Goal: Task Accomplishment & Management: Manage account settings

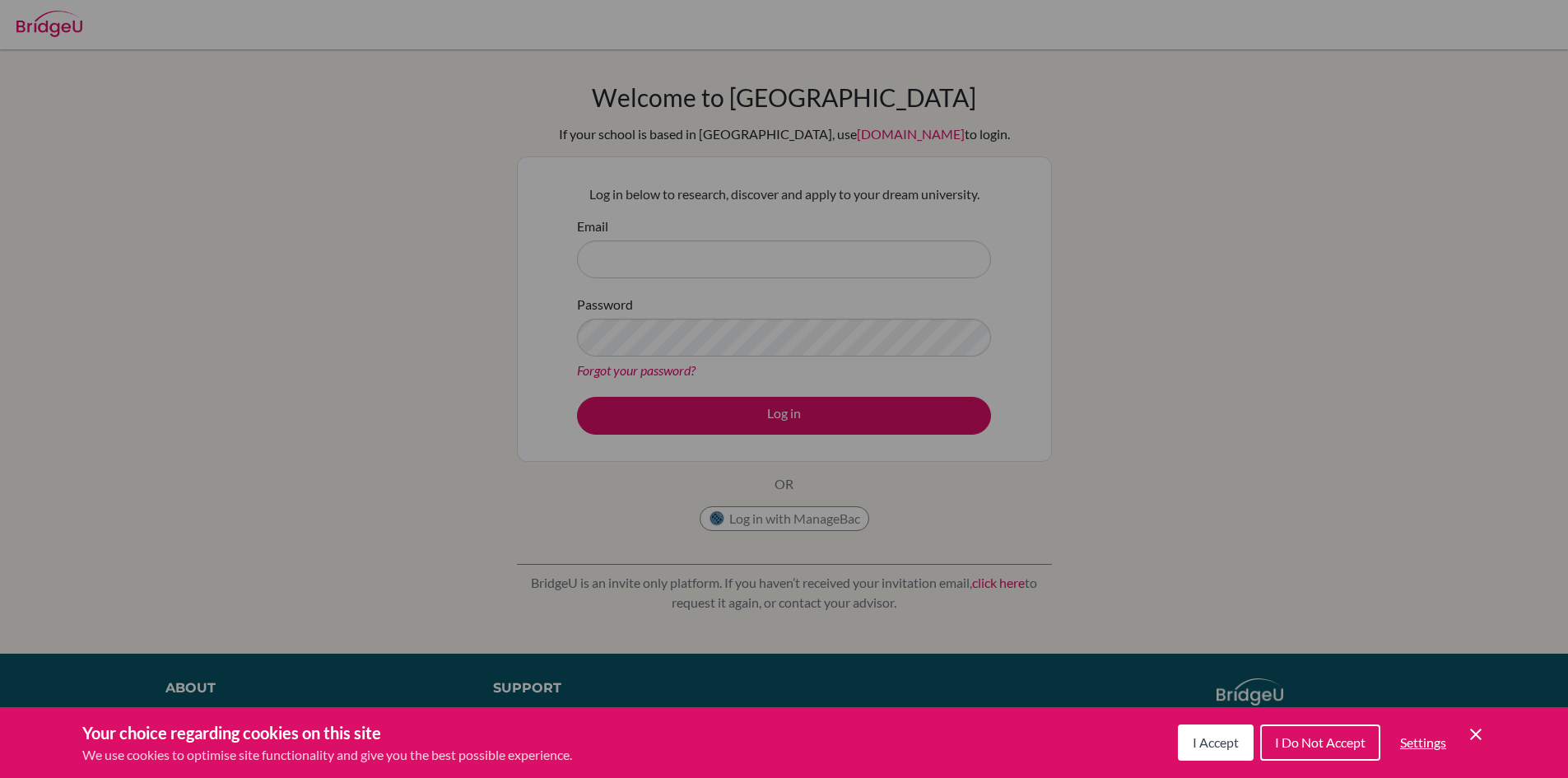
click at [1204, 725] on button "I Accept" at bounding box center [1215, 742] width 76 height 36
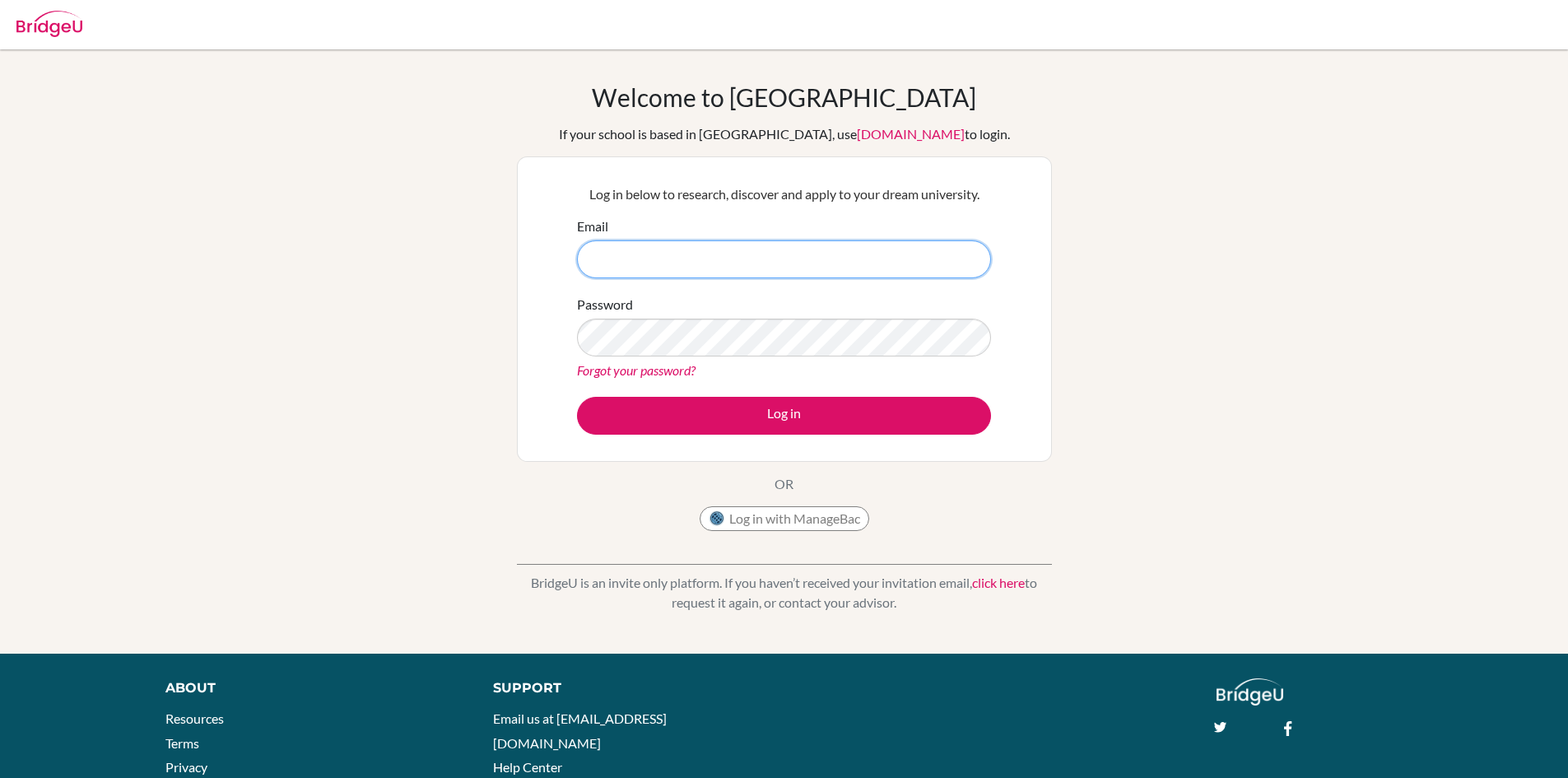
click at [744, 272] on input "Email" at bounding box center [784, 259] width 414 height 37
click at [680, 251] on input "Email" at bounding box center [784, 259] width 414 height 37
type input "[EMAIL_ADDRESS][DOMAIN_NAME]"
click at [684, 366] on link "Forgot your password?" at bounding box center [636, 370] width 118 height 15
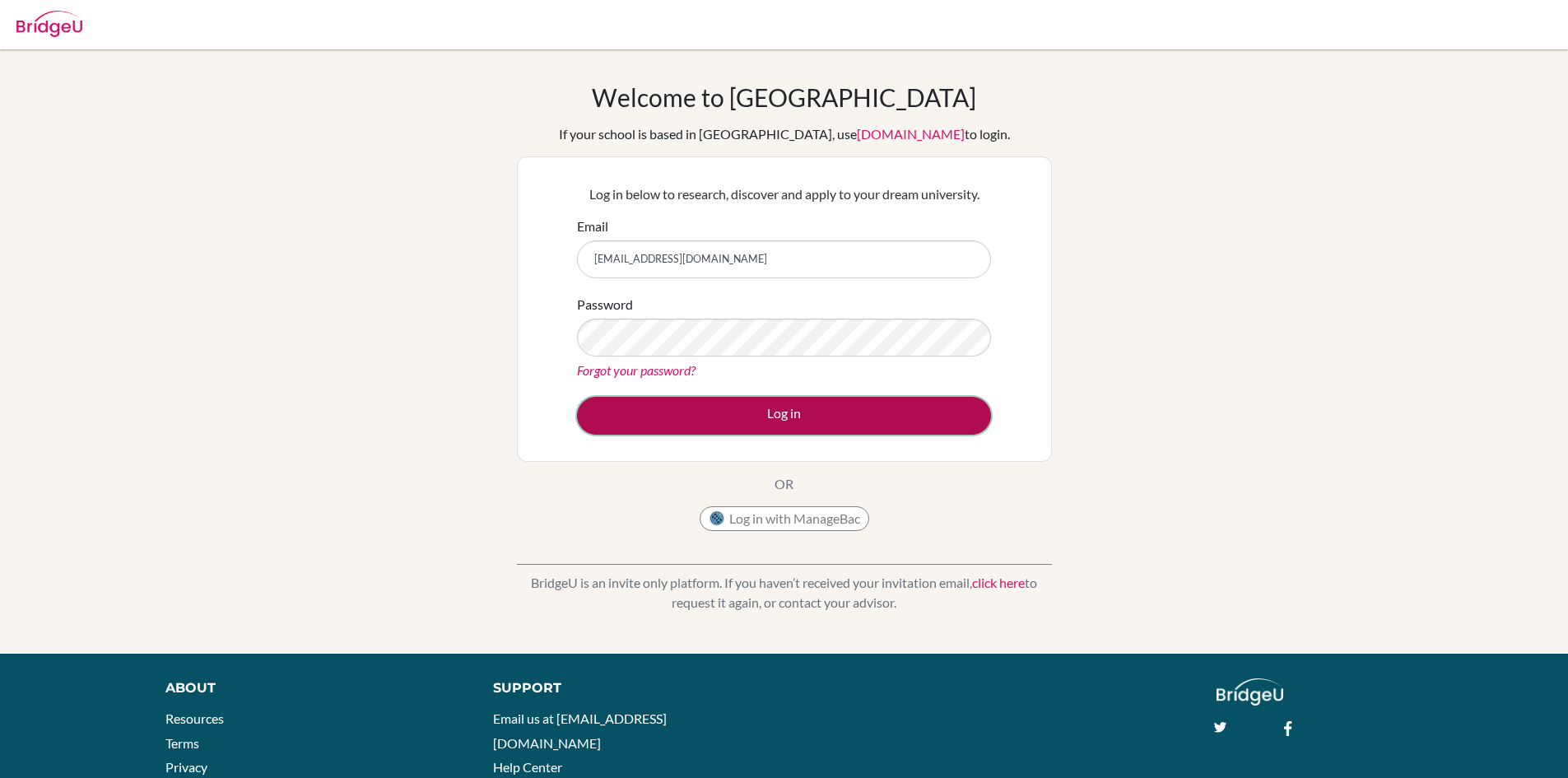
click at [754, 402] on button "Log in" at bounding box center [784, 416] width 414 height 37
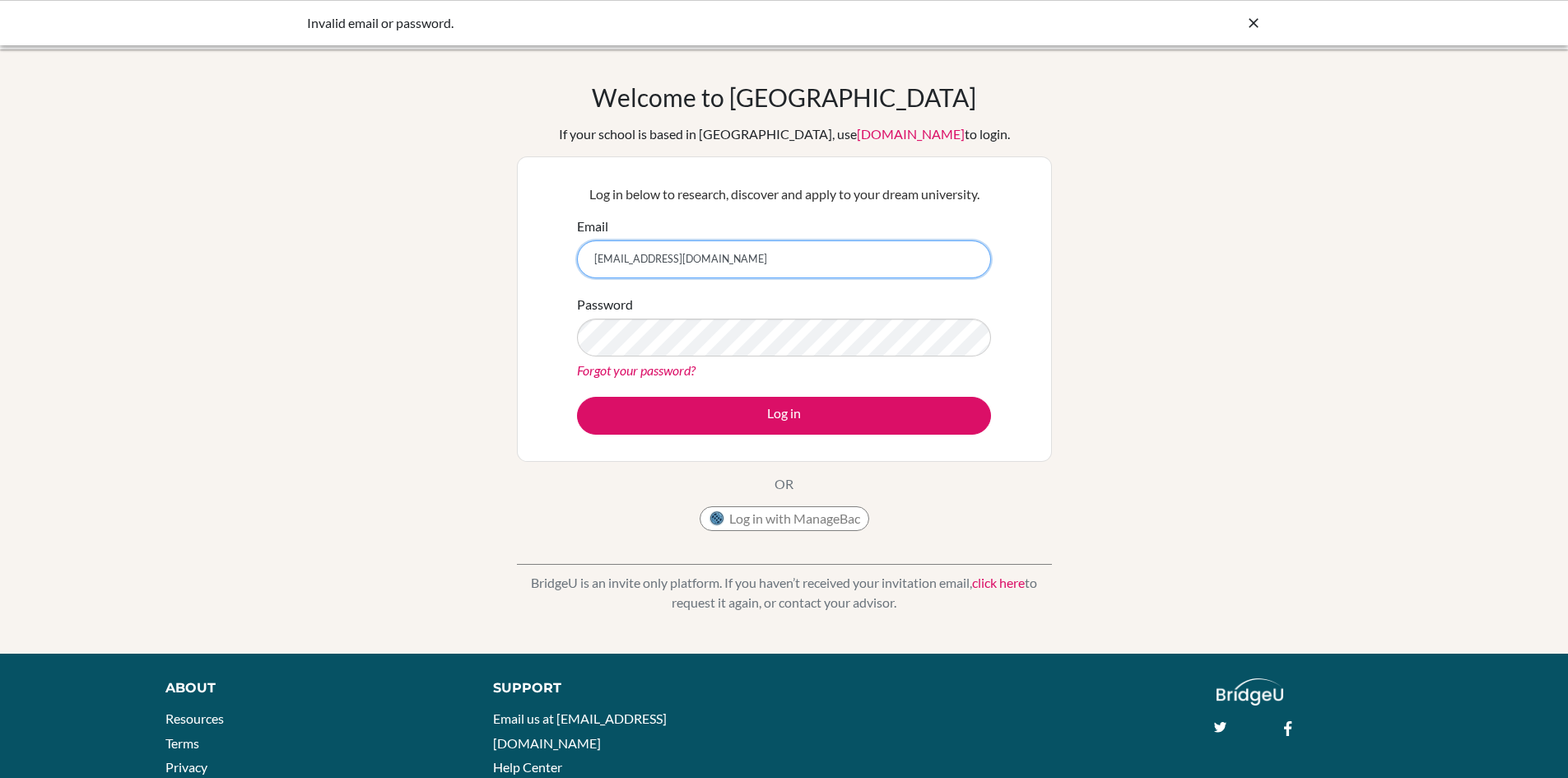
click at [649, 260] on input "[EMAIL_ADDRESS][DOMAIN_NAME]" at bounding box center [784, 259] width 414 height 37
click at [649, 260] on input "[EMAIL_ADDRESS][DOMAIN_NAME]" at bounding box center [784, 259] width 414 height 37
click at [577, 397] on button "Log in" at bounding box center [784, 416] width 414 height 37
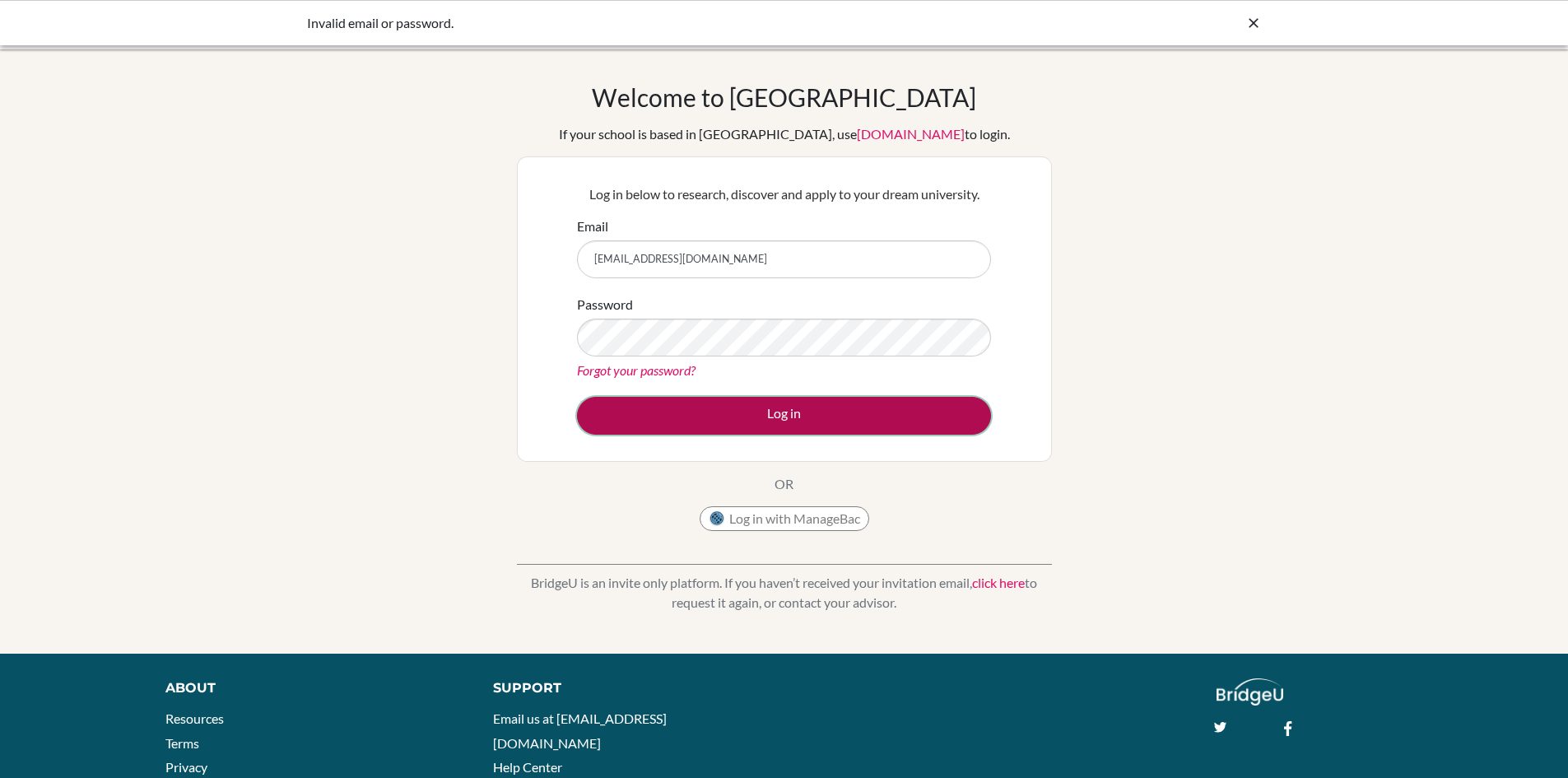
click at [639, 397] on button "Log in" at bounding box center [784, 416] width 414 height 37
click at [826, 408] on button "Log in" at bounding box center [784, 416] width 414 height 37
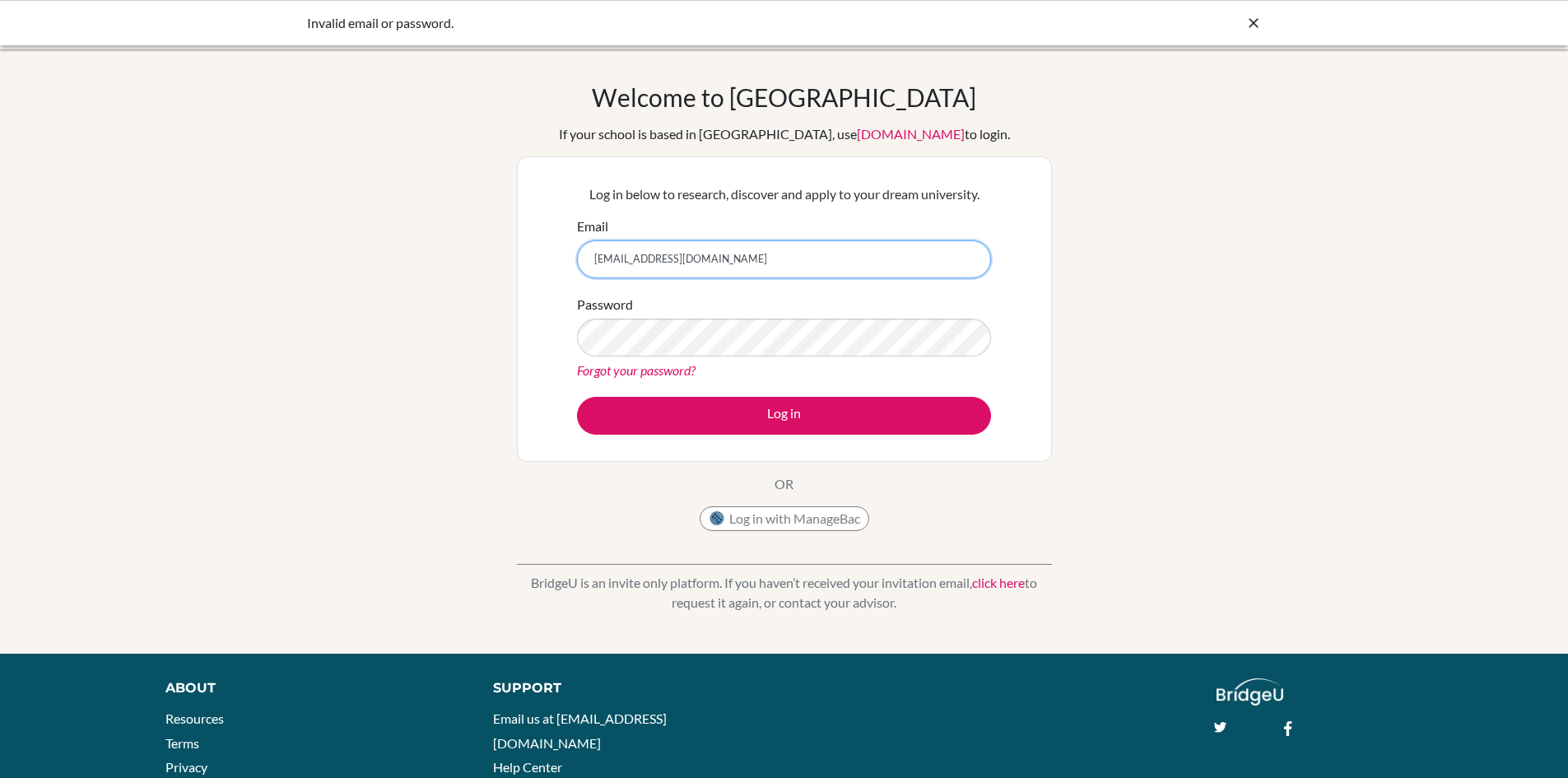
click at [659, 266] on input "[EMAIL_ADDRESS][DOMAIN_NAME]" at bounding box center [784, 259] width 414 height 37
click at [655, 264] on input "[EMAIL_ADDRESS][DOMAIN_NAME]" at bounding box center [784, 259] width 414 height 37
click at [654, 263] on input "[EMAIL_ADDRESS][DOMAIN_NAME]" at bounding box center [784, 259] width 414 height 37
click at [741, 256] on input "raghav10@trins.iorg" at bounding box center [784, 259] width 414 height 37
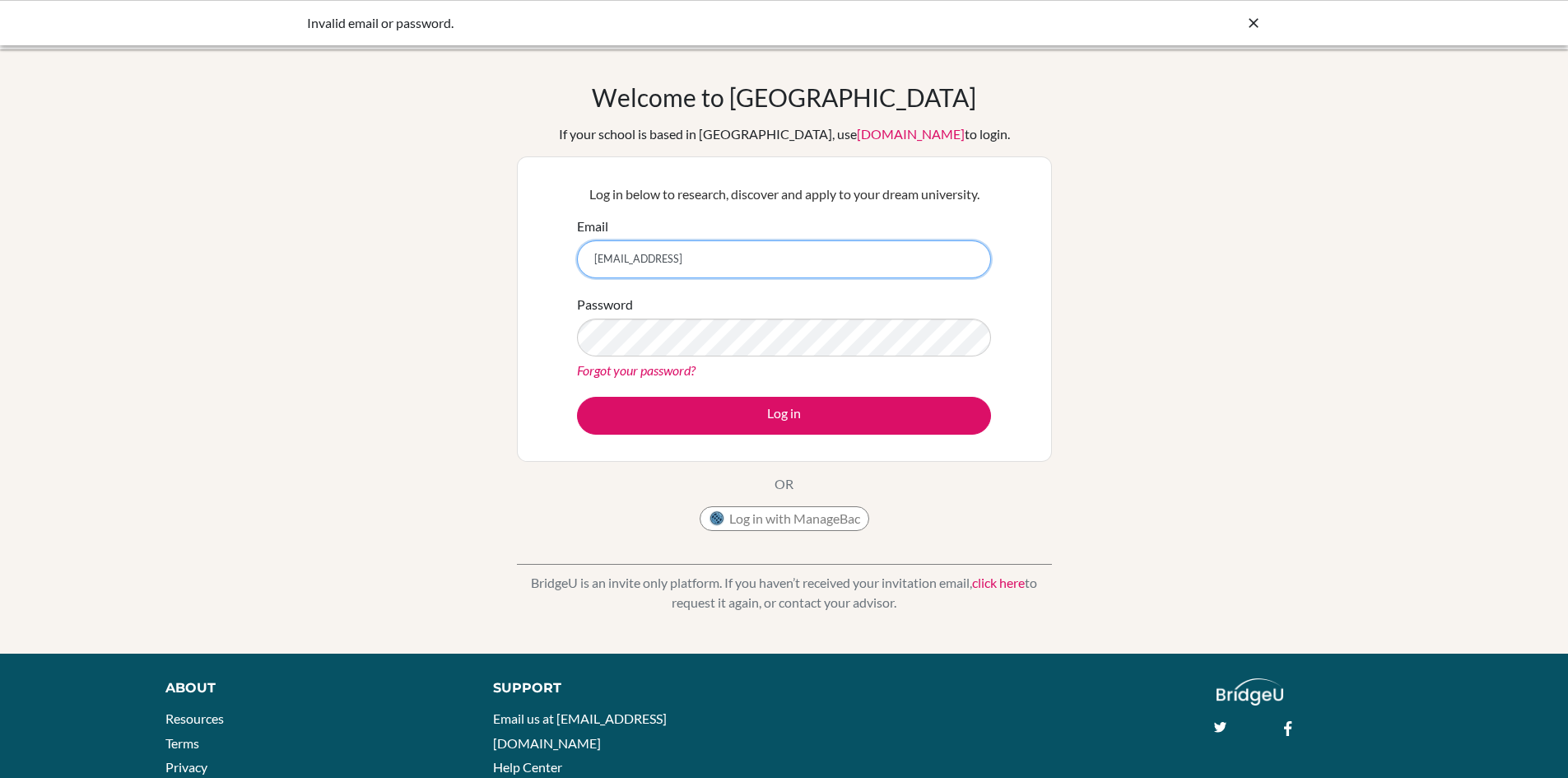
click at [741, 256] on input "raghav10@trins.iorg" at bounding box center [784, 259] width 414 height 37
type input "[EMAIL_ADDRESS][DOMAIN_NAME]"
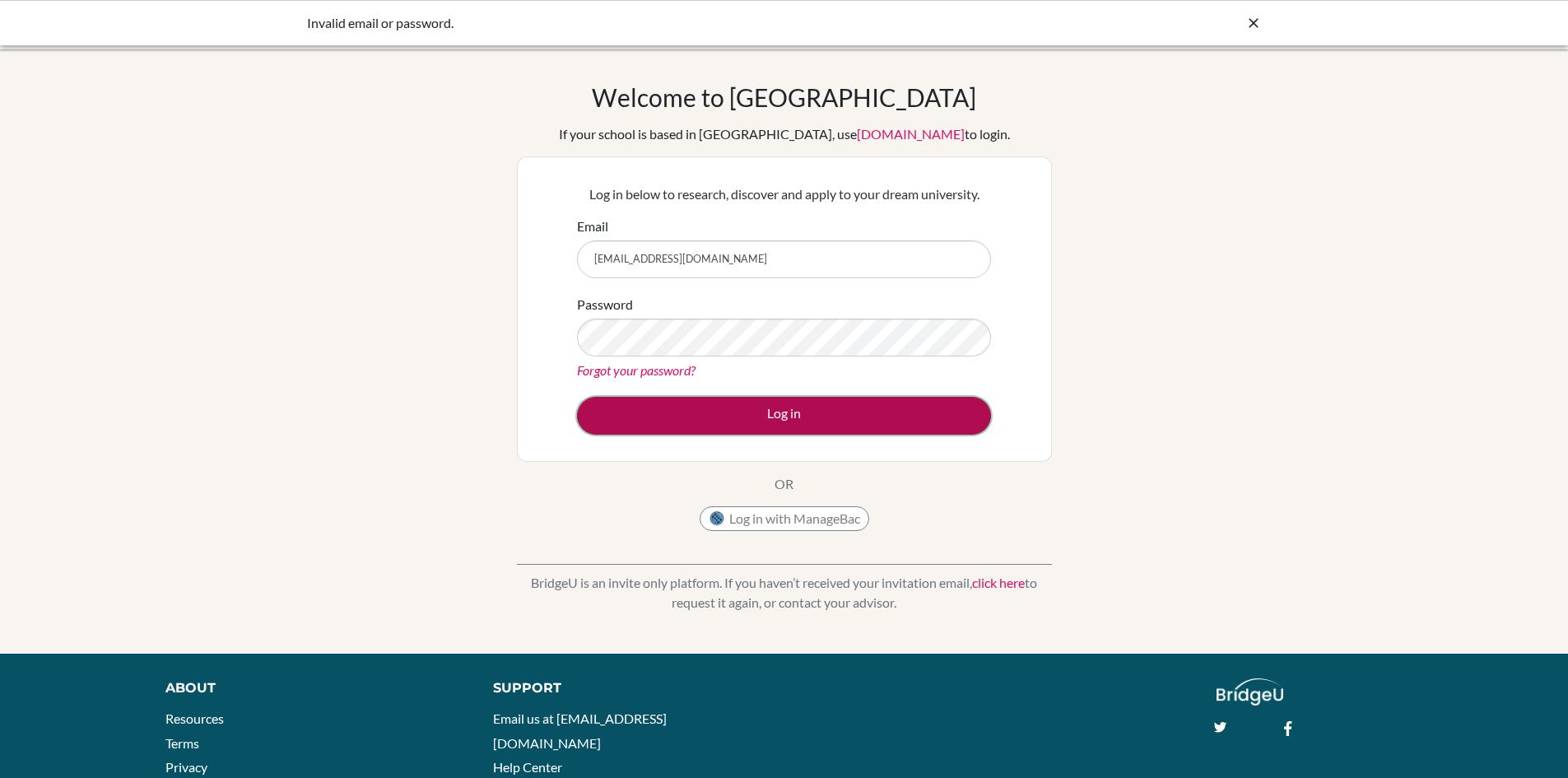
click at [893, 419] on button "Log in" at bounding box center [784, 416] width 414 height 37
